Goal: Task Accomplishment & Management: Complete application form

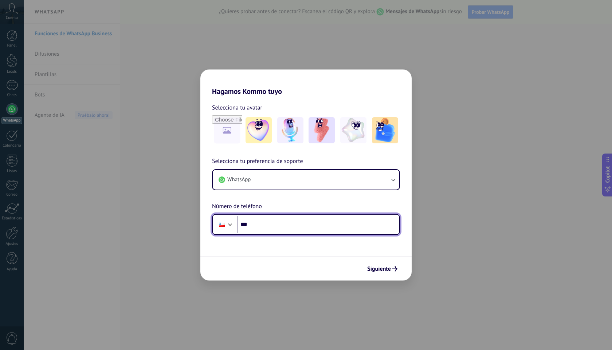
click at [281, 224] on input "***" at bounding box center [318, 224] width 162 height 17
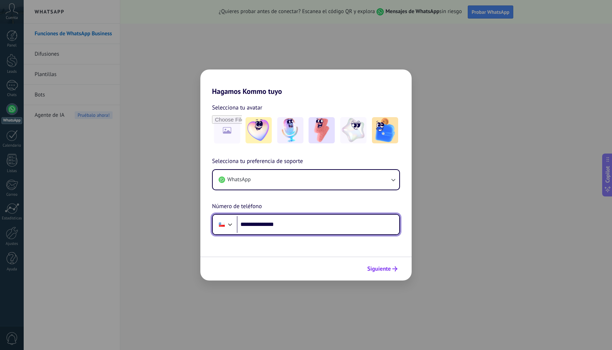
type input "**********"
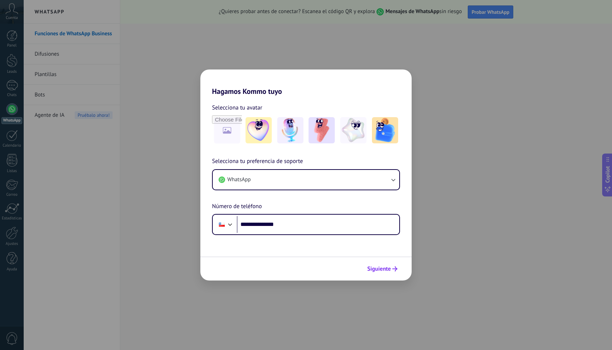
click at [391, 273] on button "Siguiente" at bounding box center [382, 269] width 37 height 12
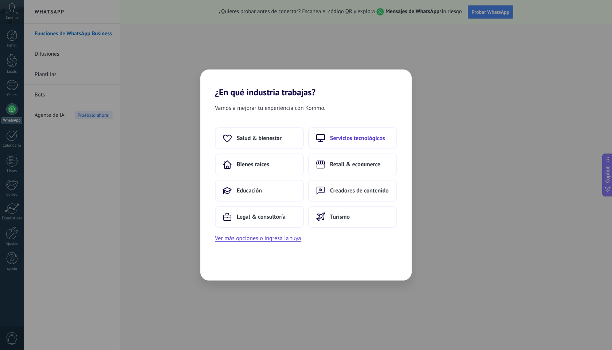
click at [327, 139] on button "Servicios tecnológicos" at bounding box center [352, 138] width 89 height 22
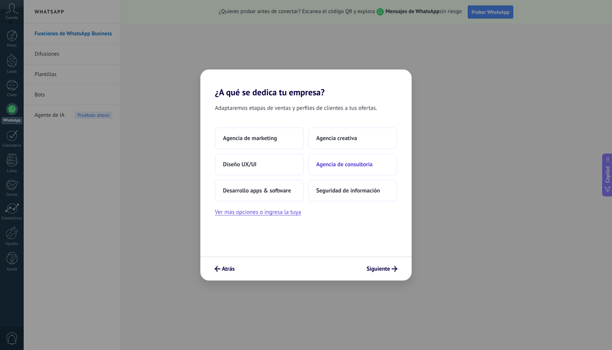
click at [350, 166] on span "Agencia de consultoría" at bounding box center [344, 164] width 56 height 7
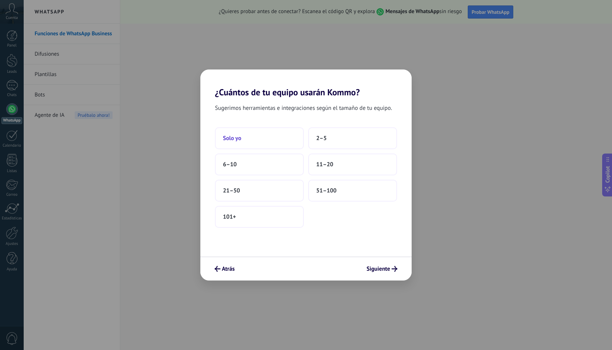
click at [256, 136] on button "Solo yo" at bounding box center [259, 138] width 89 height 22
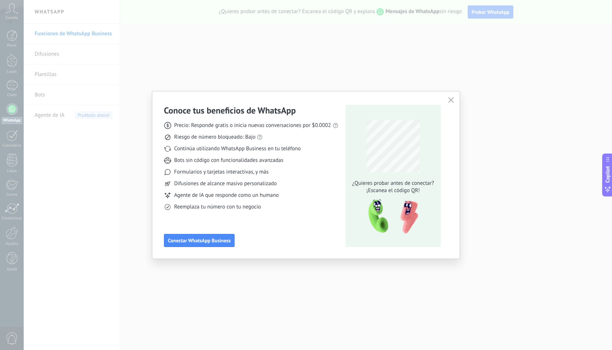
click at [274, 218] on div "Conoce tus beneficios de WhatsApp Precio: Responde gratis o inicia nuevas conve…" at bounding box center [251, 176] width 174 height 142
click at [452, 99] on icon "button" at bounding box center [451, 100] width 6 height 6
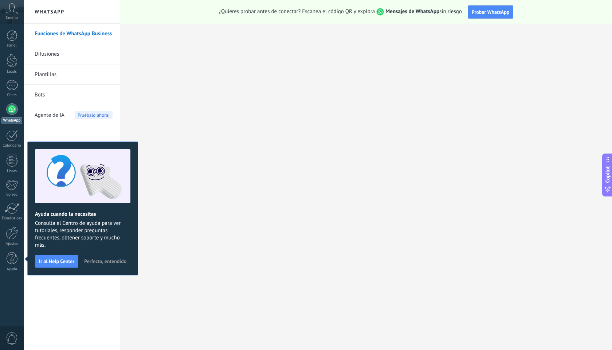
click at [102, 263] on span "Perfecto, entendido" at bounding box center [105, 261] width 42 height 5
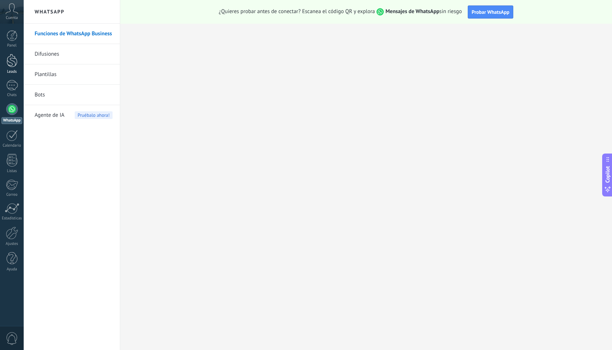
click at [13, 64] on div at bounding box center [12, 60] width 11 height 13
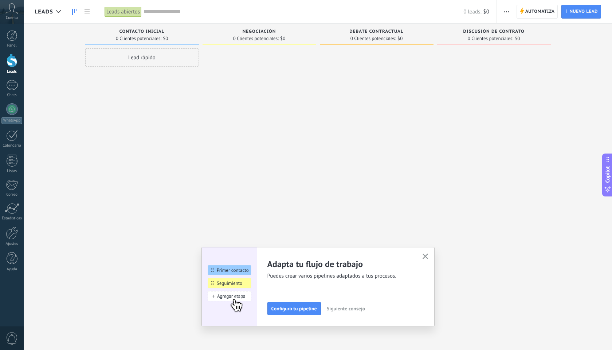
click at [255, 39] on span "0 Clientes potenciales:" at bounding box center [256, 38] width 46 height 4
click at [425, 256] on use "button" at bounding box center [424, 256] width 5 height 5
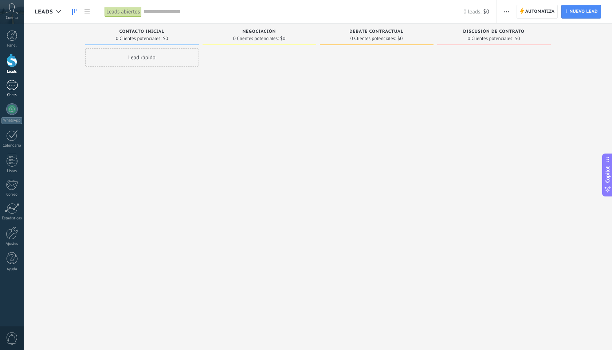
click at [14, 87] on div at bounding box center [12, 85] width 12 height 11
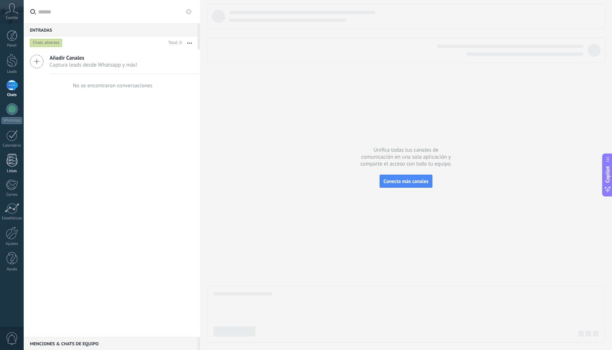
click at [8, 160] on div at bounding box center [12, 160] width 11 height 13
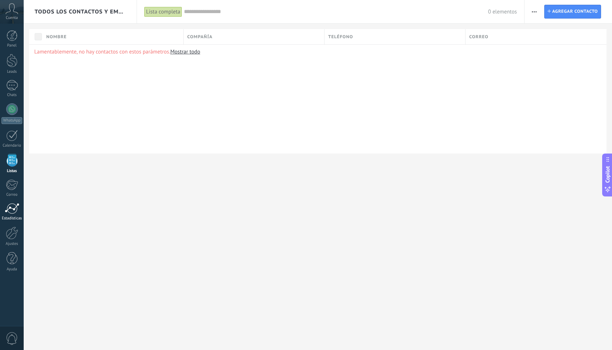
click at [11, 208] on div at bounding box center [12, 208] width 15 height 11
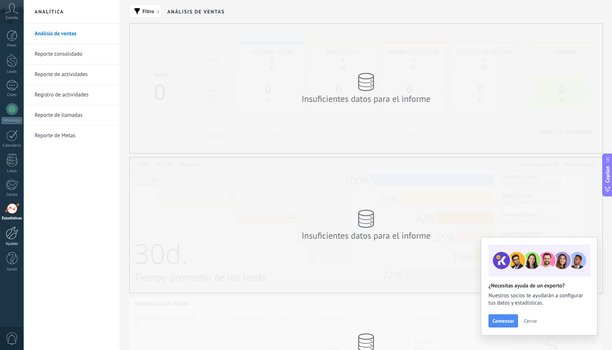
click at [15, 235] on div at bounding box center [12, 233] width 12 height 13
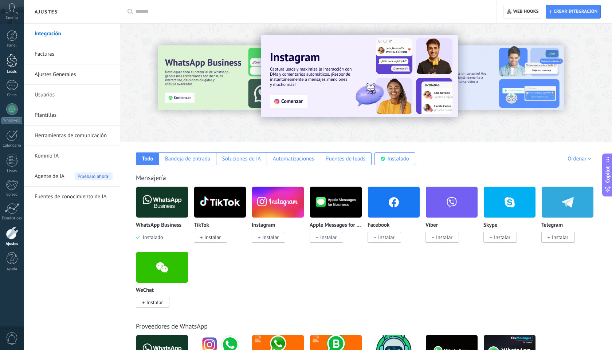
click at [9, 60] on div at bounding box center [12, 60] width 11 height 13
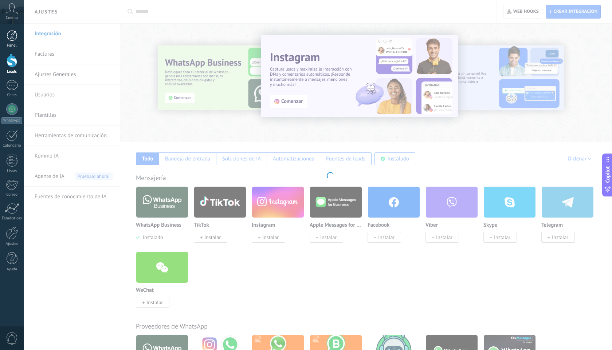
click at [13, 38] on div at bounding box center [12, 35] width 11 height 11
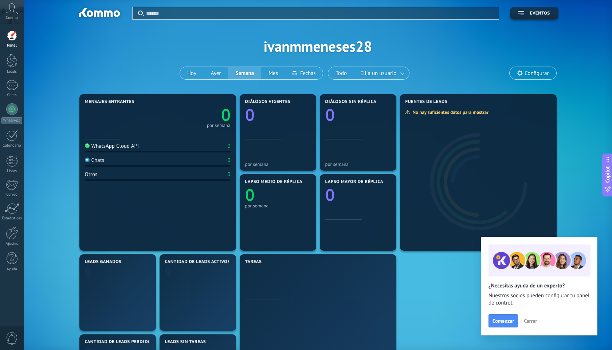
click at [150, 55] on div "Aplicar Eventos ivanmmeneses28 [DATE] [DATE] Semana Mes Todo Elija un usuario C…" at bounding box center [318, 46] width 566 height 92
